Goal: Transaction & Acquisition: Obtain resource

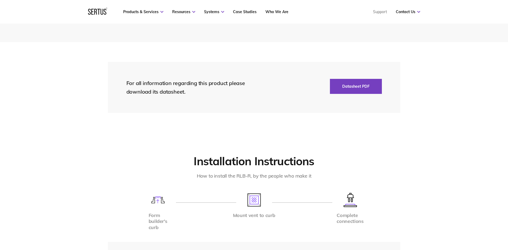
scroll to position [1340, 0]
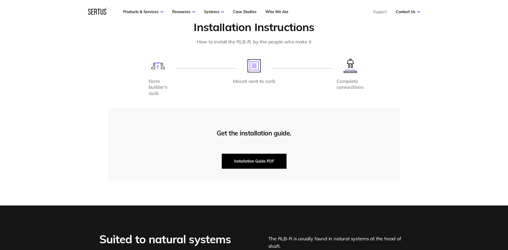
click at [266, 160] on button "Installation Guide PDF" at bounding box center [254, 161] width 65 height 15
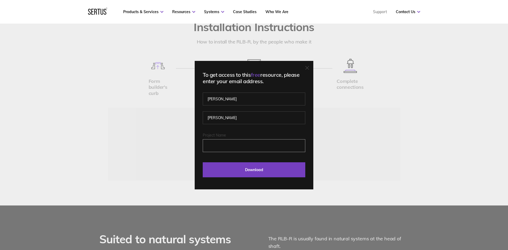
click at [238, 145] on input "Project Name" at bounding box center [254, 145] width 103 height 13
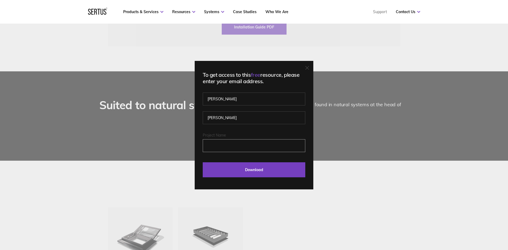
scroll to position [1393, 0]
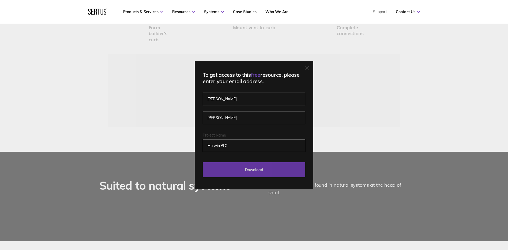
type input "Harwin PLC"
click at [242, 169] on input "Download" at bounding box center [254, 169] width 103 height 15
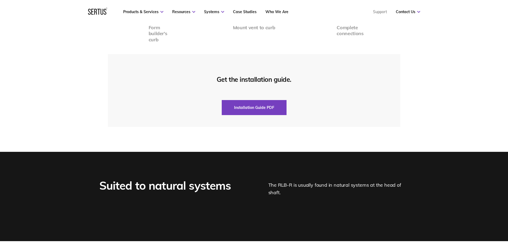
scroll to position [1259, 0]
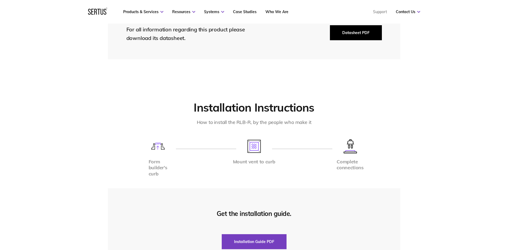
click at [346, 29] on button "Datasheet PDF" at bounding box center [356, 32] width 52 height 15
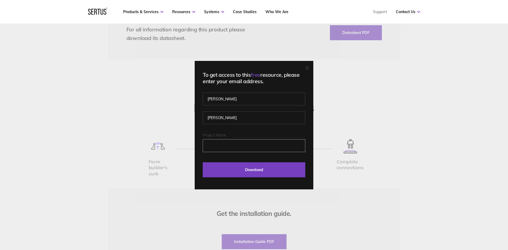
click at [251, 144] on input "Project Name" at bounding box center [254, 145] width 103 height 13
type input "Harwin PLC"
click at [203, 162] on input "Download" at bounding box center [254, 169] width 103 height 15
